Goal: Task Accomplishment & Management: Manage account settings

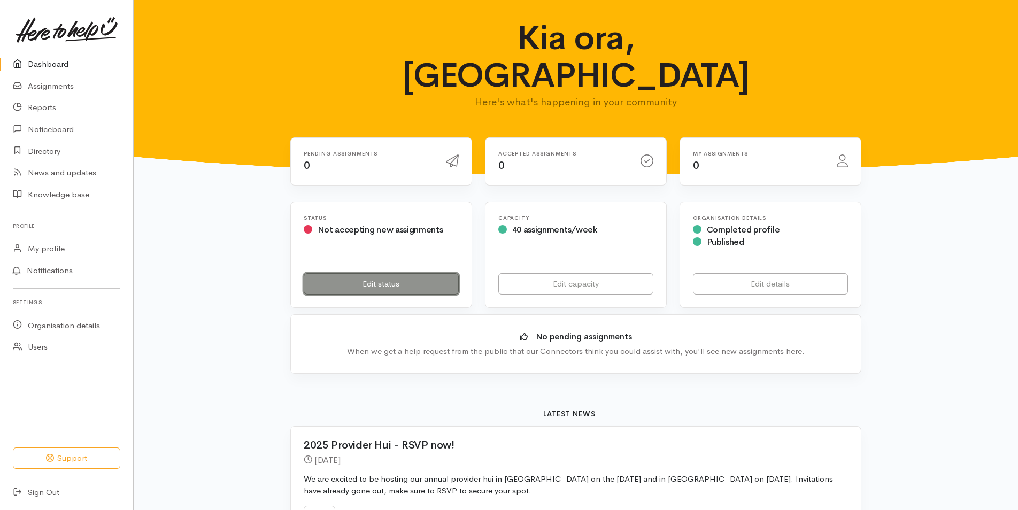
click at [384, 273] on link "Edit status" at bounding box center [381, 284] width 155 height 22
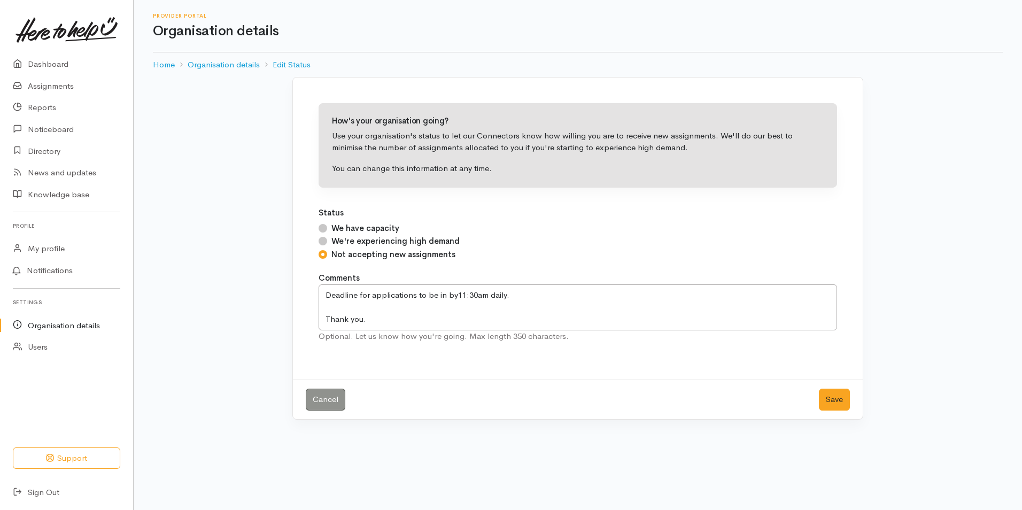
click at [322, 230] on input "We have capacity" at bounding box center [323, 228] width 9 height 9
radio input "true"
click at [824, 396] on button "Save" at bounding box center [834, 400] width 31 height 22
